Goal: Information Seeking & Learning: Learn about a topic

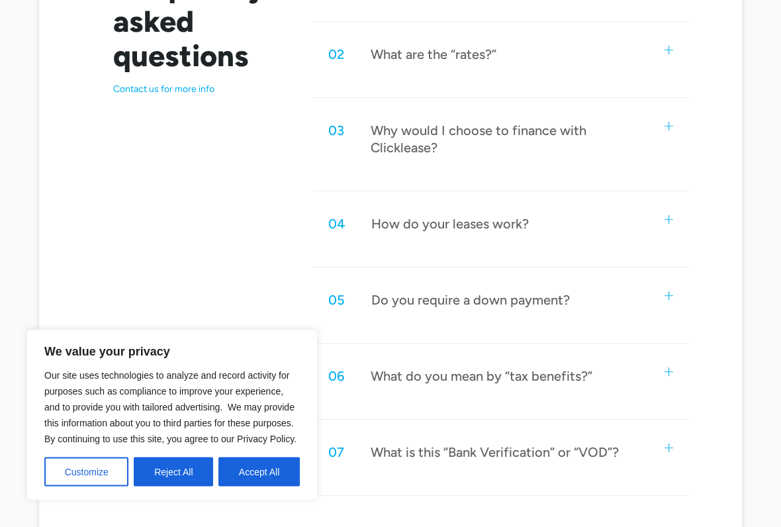
click at [624, 64] on div "02 What are the “rates?”" at bounding box center [500, 55] width 377 height 44
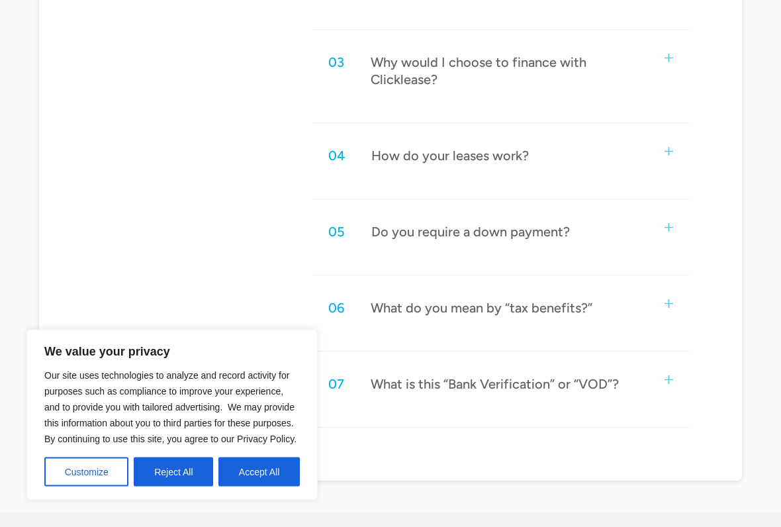
scroll to position [1017, 0]
click at [613, 151] on div "04 How do your leases work?" at bounding box center [500, 154] width 377 height 44
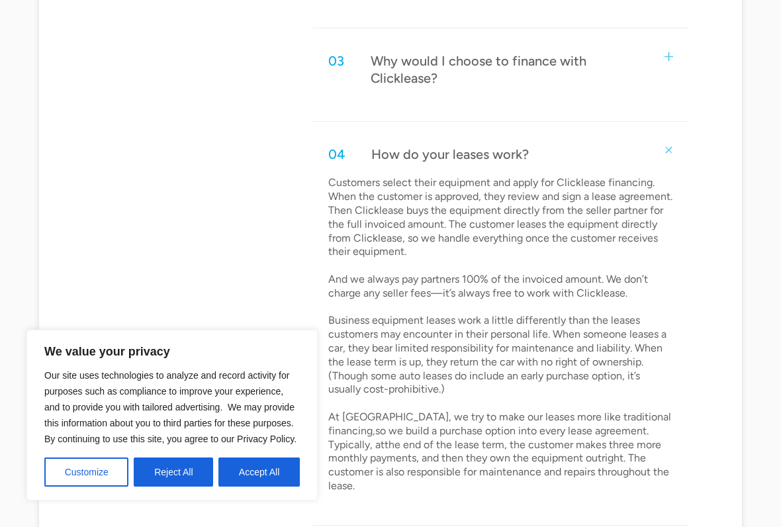
click at [614, 148] on div "04 How do your leases work?" at bounding box center [500, 154] width 377 height 44
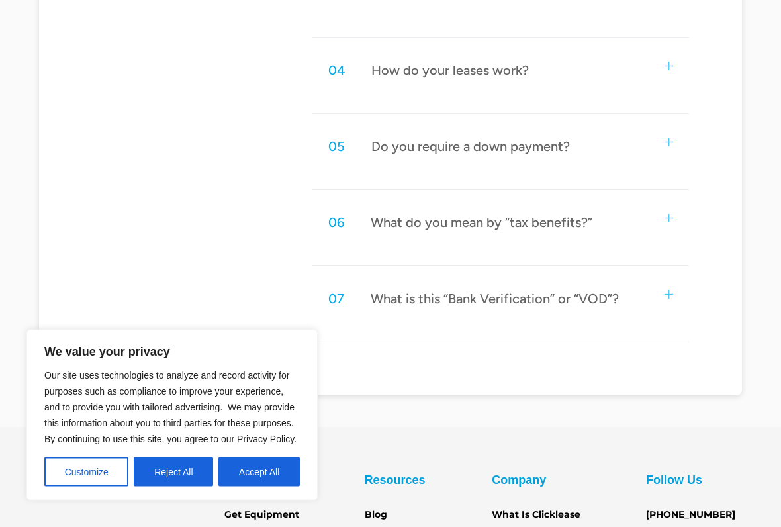
click at [614, 156] on div "05 Do you require a down payment?" at bounding box center [500, 147] width 377 height 44
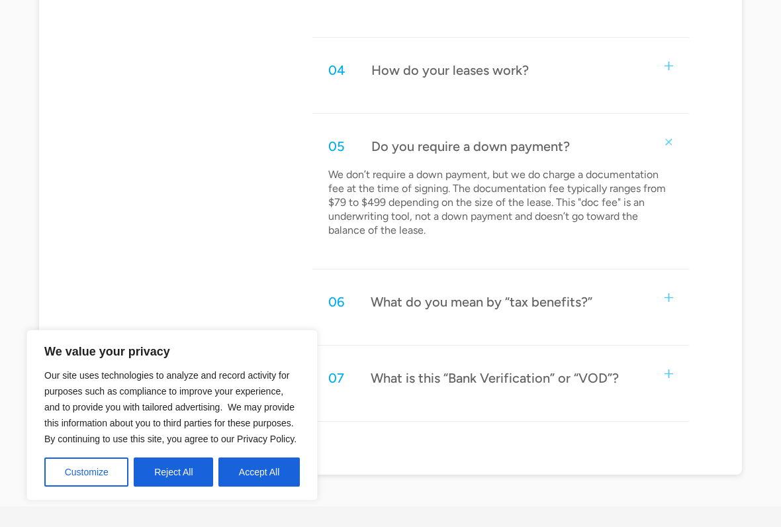
click at [616, 144] on div "05 Do you require a down payment?" at bounding box center [500, 146] width 377 height 44
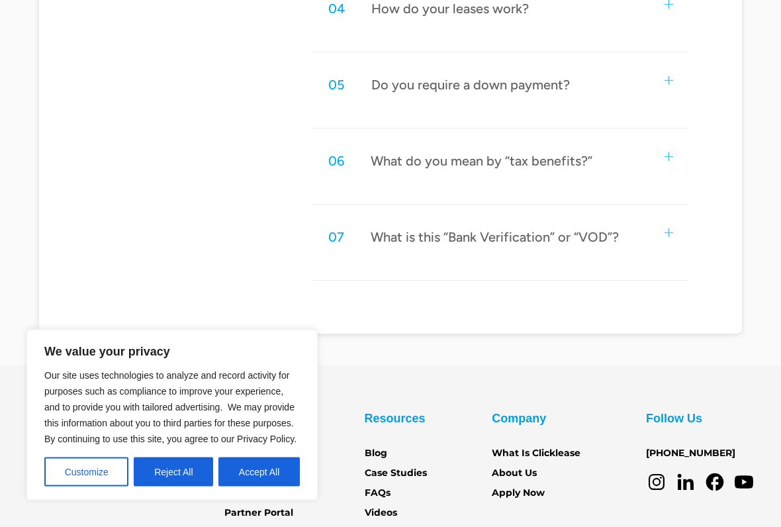
click at [613, 167] on div "06 What do you mean by “tax benefits?”" at bounding box center [500, 162] width 377 height 44
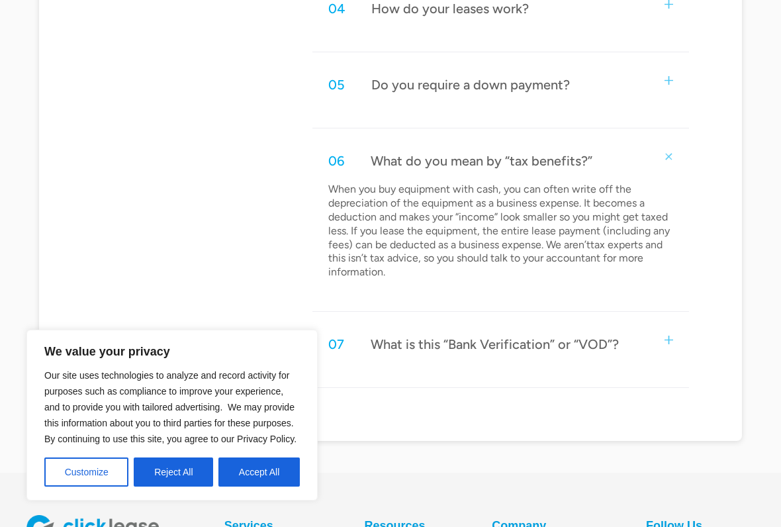
click at [659, 158] on div "06 What do you mean by “tax benefits?”" at bounding box center [500, 161] width 377 height 44
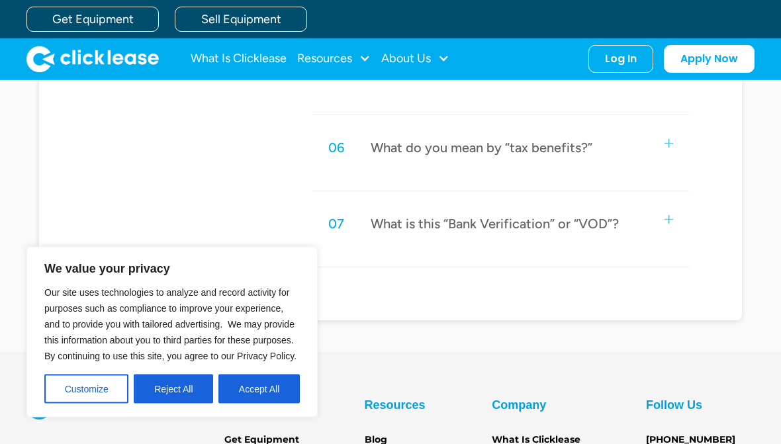
scroll to position [1166, 0]
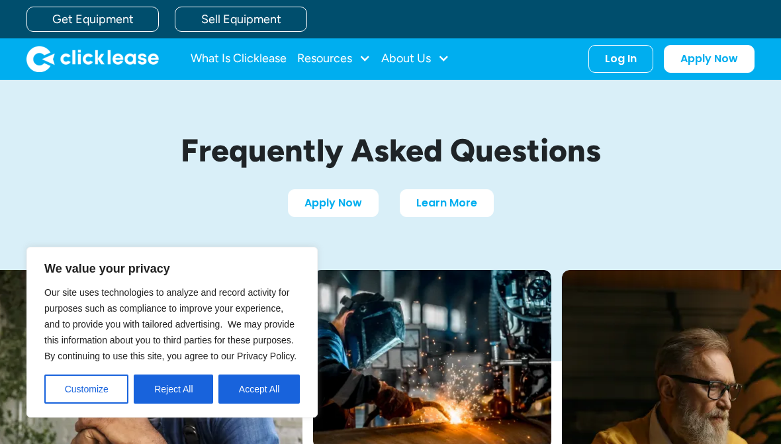
click at [772, 158] on div "Frequently Asked Questions Apply Now Learn More" at bounding box center [390, 175] width 781 height 190
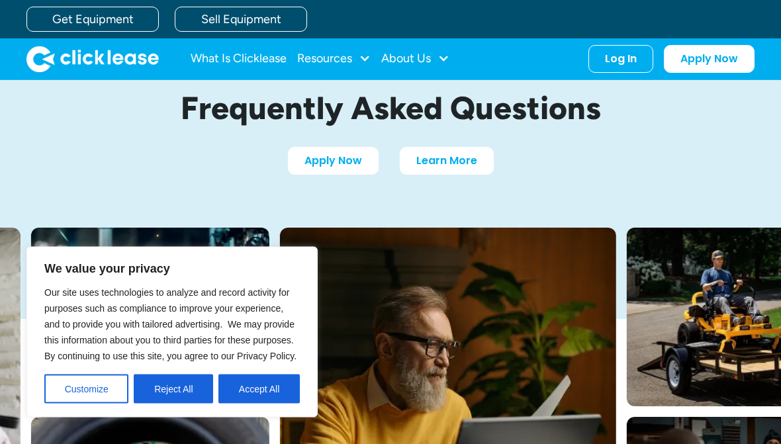
scroll to position [17, 0]
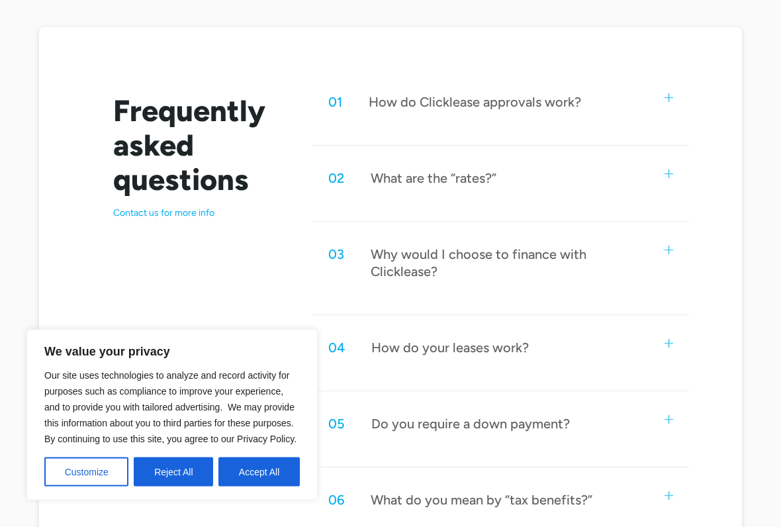
click at [616, 115] on div "01 How do Clicklease approvals work?" at bounding box center [500, 103] width 377 height 44
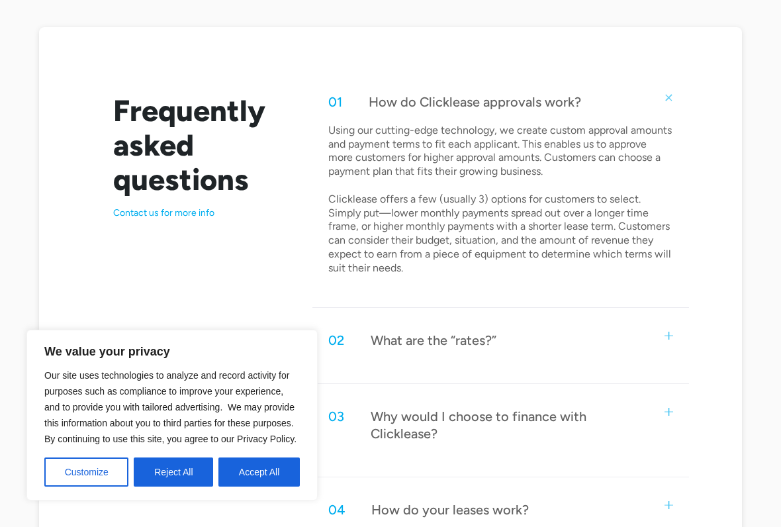
click at [620, 112] on div "01 How do Clicklease approvals work?" at bounding box center [500, 102] width 377 height 44
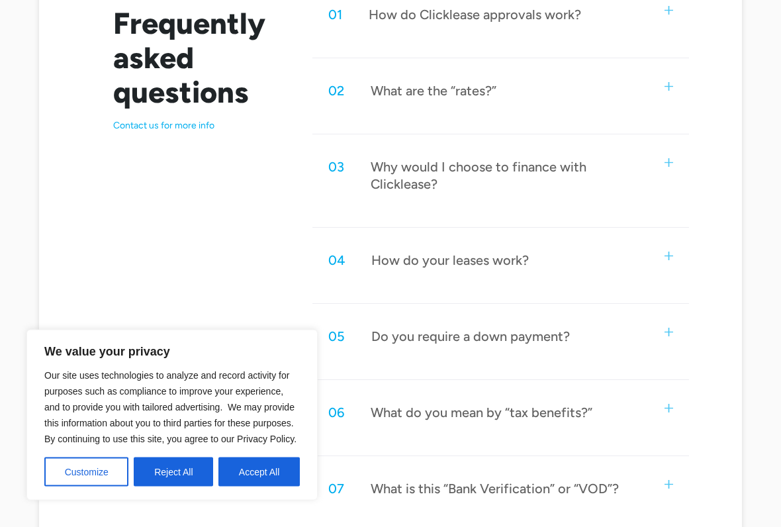
scroll to position [736, 0]
click at [616, 107] on div "02 What are the “rates?”" at bounding box center [500, 90] width 377 height 44
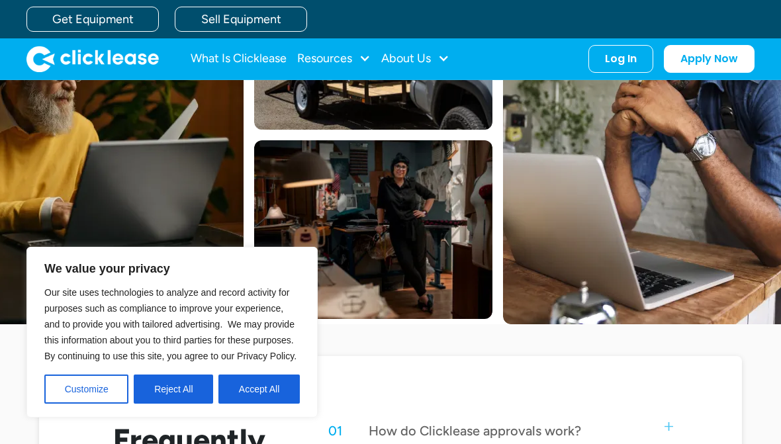
scroll to position [318, 0]
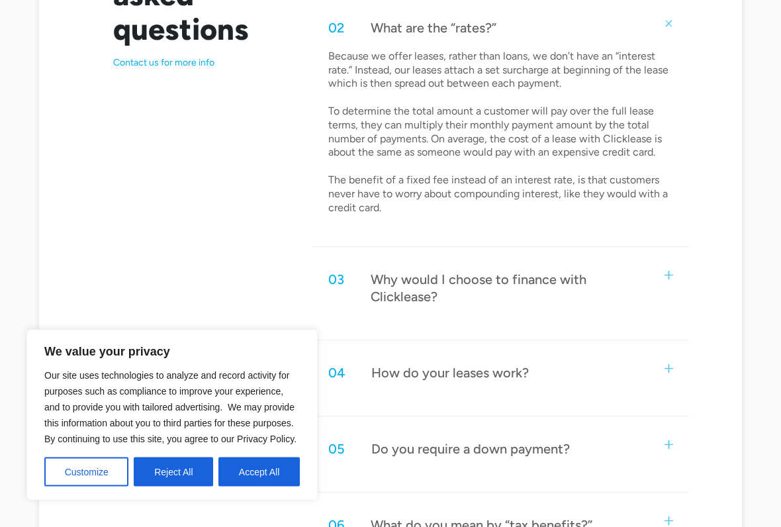
click at [661, 283] on div "03 Why would I choose to finance with Clicklease?" at bounding box center [500, 288] width 377 height 61
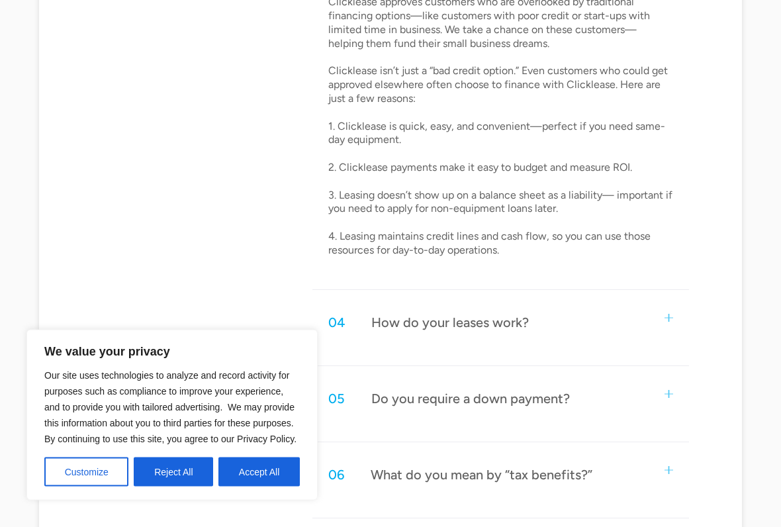
scroll to position [1121, 0]
click at [647, 329] on div "04 How do your leases work? Customers select their equipment and apply for Clic…" at bounding box center [500, 334] width 377 height 66
click at [637, 391] on div "05 Do you require a down payment?" at bounding box center [500, 399] width 377 height 44
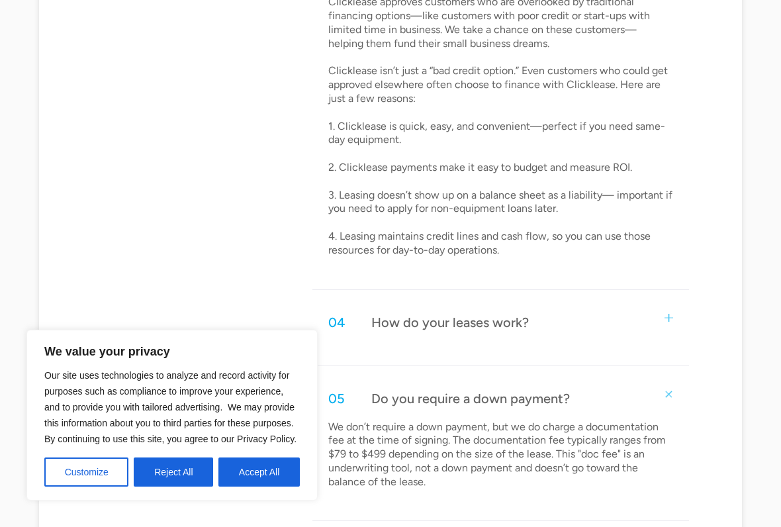
click at [659, 301] on div "04 How do your leases work?" at bounding box center [500, 323] width 377 height 44
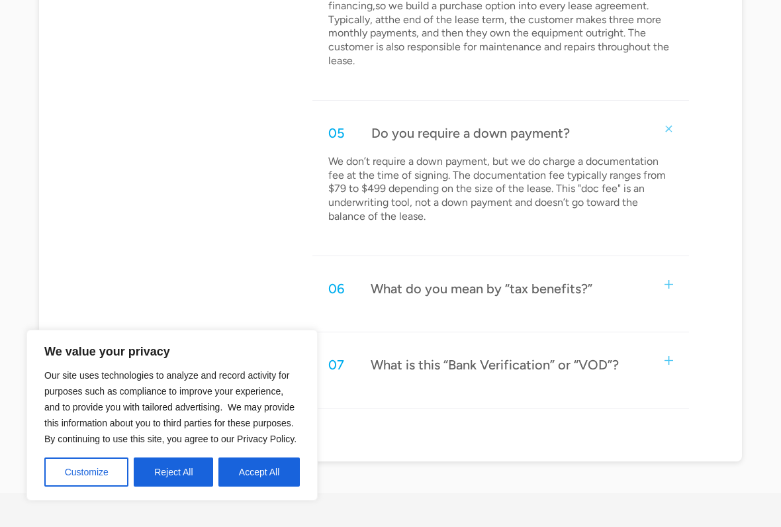
scroll to position [1722, 0]
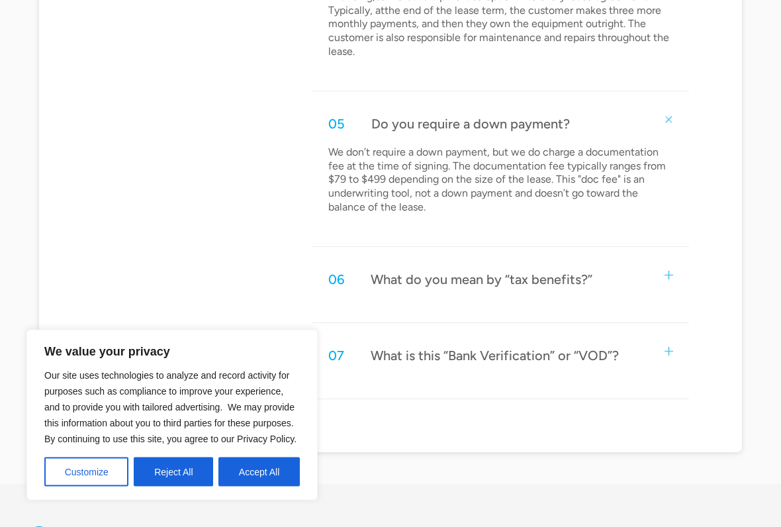
click at [628, 334] on div "07 What is this “Bank Verification” or “VOD”?" at bounding box center [500, 356] width 377 height 44
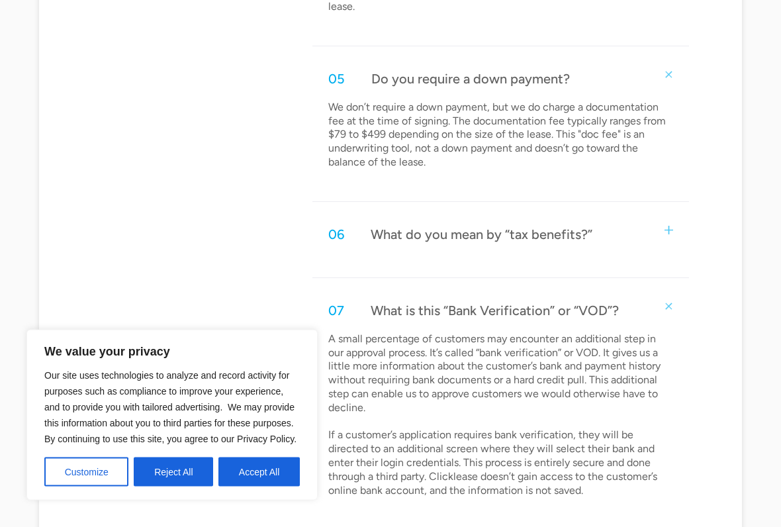
scroll to position [1769, 0]
click at [643, 288] on div "07 What is this “Bank Verification” or “VOD”?" at bounding box center [500, 310] width 377 height 44
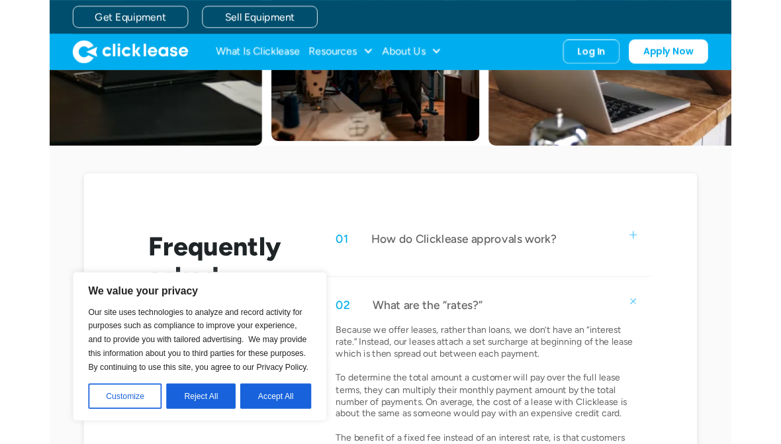
scroll to position [476, 0]
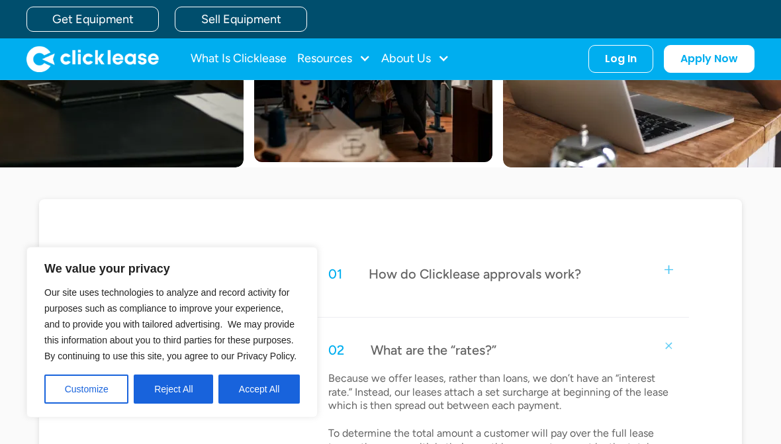
click at [659, 260] on div "01 How do Clicklease approvals work?" at bounding box center [500, 274] width 377 height 44
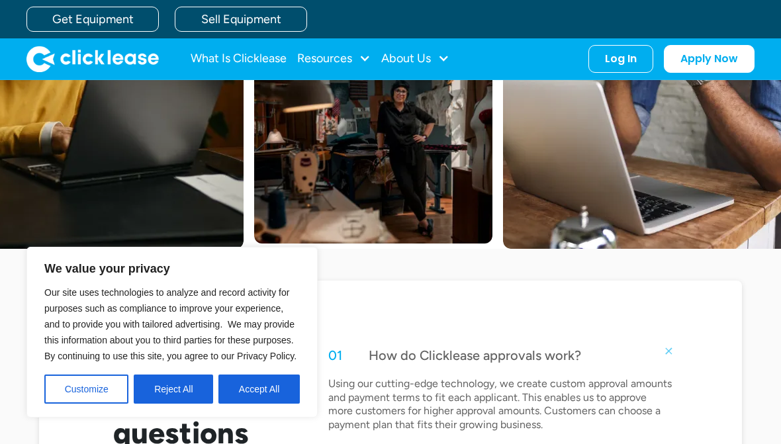
scroll to position [394, 0]
